Goal: Find specific page/section: Find specific page/section

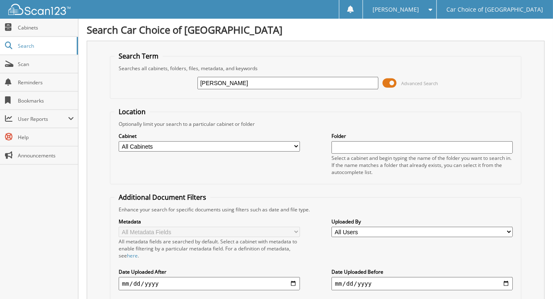
type input "[PERSON_NAME]"
click at [219, 84] on input "[PERSON_NAME]" at bounding box center [287, 83] width 181 height 12
type input "v"
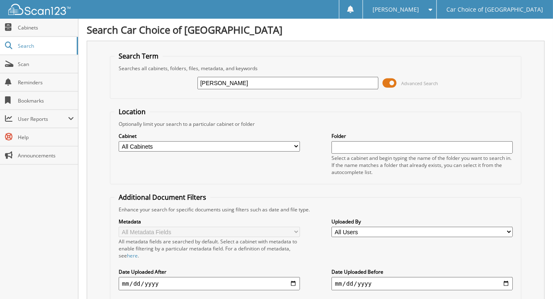
type input "[PERSON_NAME]"
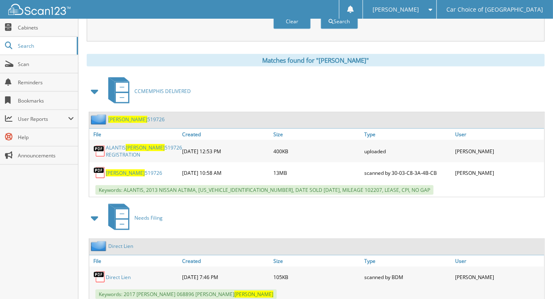
scroll to position [338, 0]
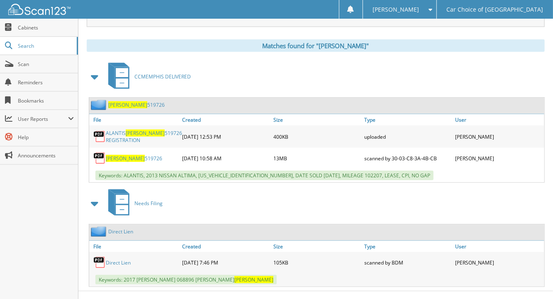
click at [140, 155] on link "BRANSCOMB 519726" at bounding box center [134, 158] width 56 height 7
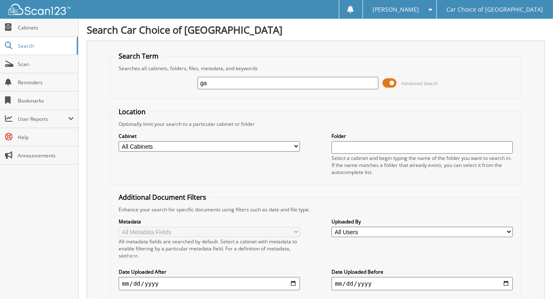
click at [219, 78] on input "ga" at bounding box center [287, 83] width 181 height 12
type input "gardner"
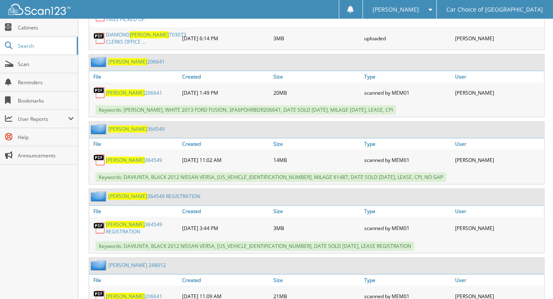
scroll to position [1197, 0]
